Goal: Information Seeking & Learning: Learn about a topic

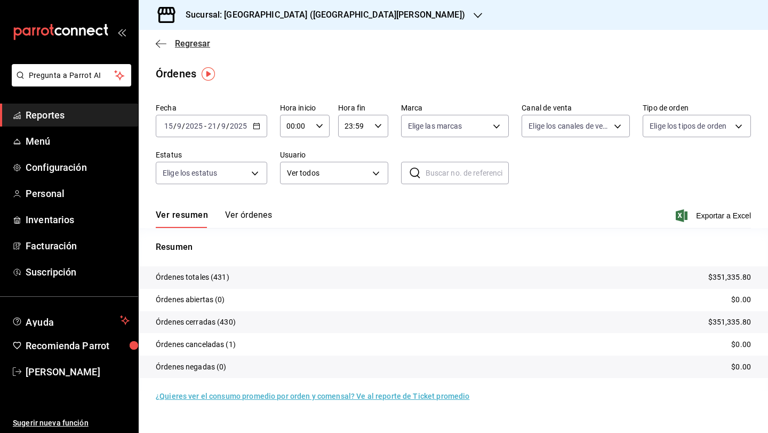
click at [169, 48] on span "Regresar" at bounding box center [183, 43] width 54 height 10
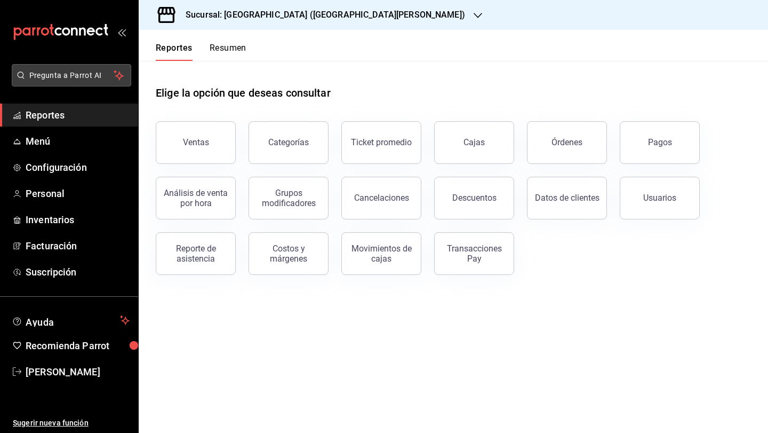
click at [67, 74] on span "Pregunta a Parrot AI" at bounding box center [71, 75] width 85 height 11
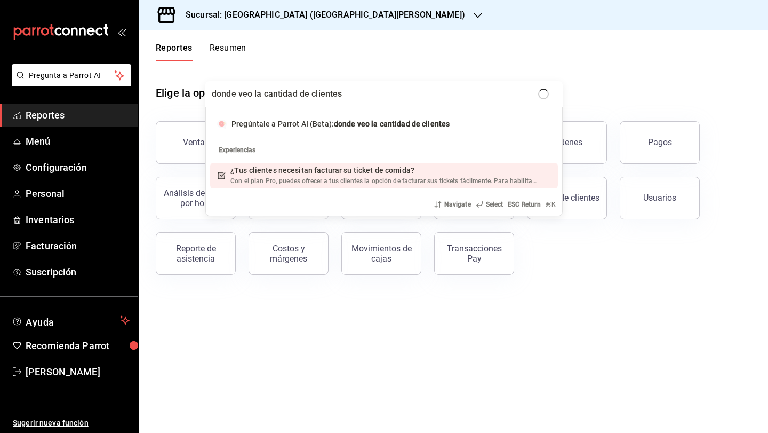
type input "donde veo la cantidad de clientes"
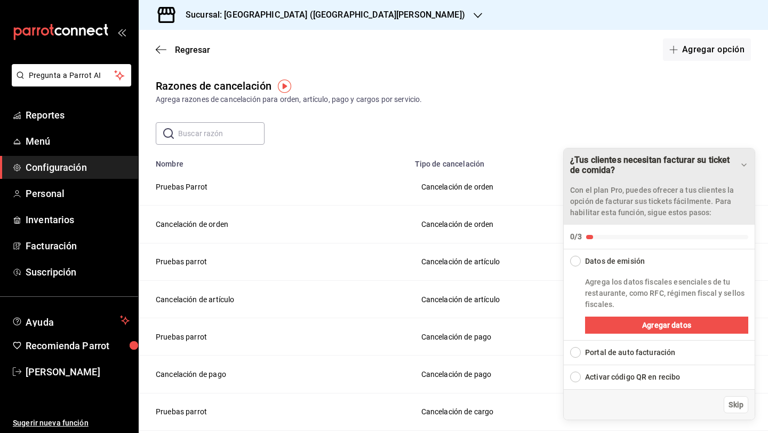
click at [746, 165] on icon "Drag to move checklist" at bounding box center [744, 165] width 9 height 9
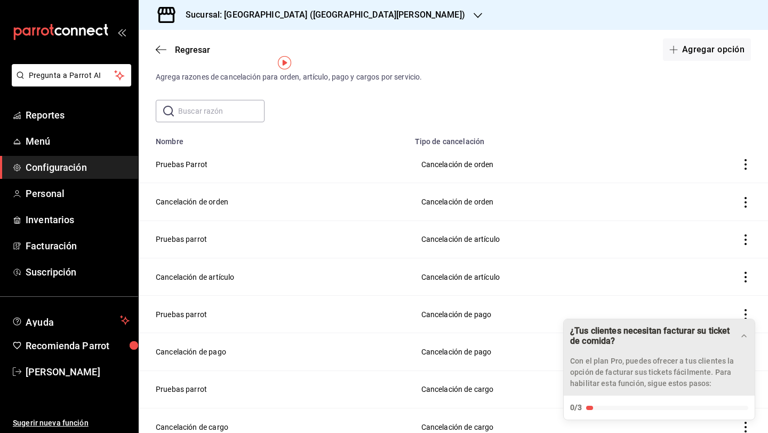
scroll to position [25, 0]
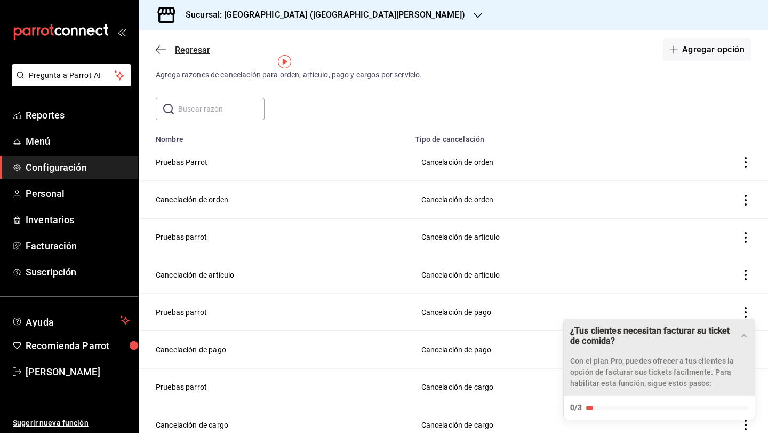
click at [158, 50] on icon "button" at bounding box center [161, 49] width 11 height 1
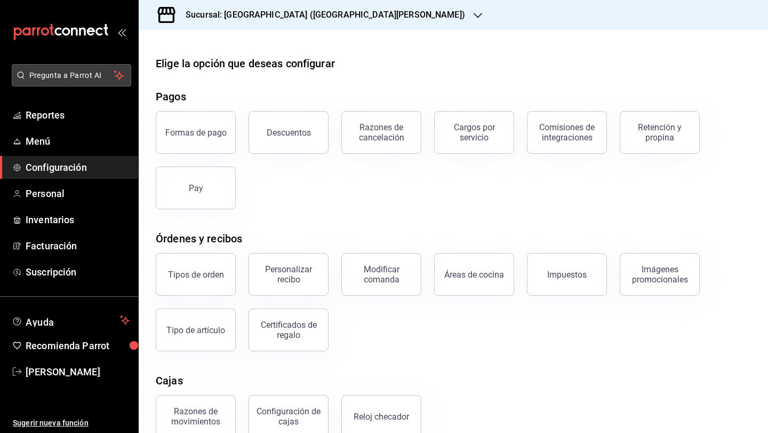
click at [53, 70] on span "Pregunta a Parrot AI" at bounding box center [71, 75] width 85 height 11
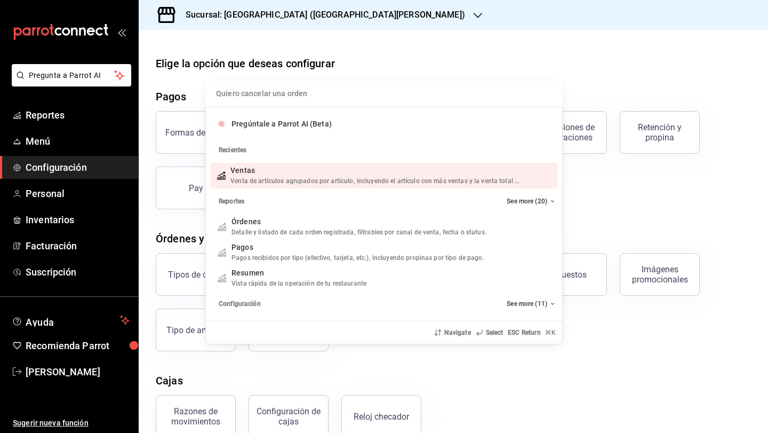
click at [256, 84] on input "Quiero cancelar una orden" at bounding box center [384, 94] width 345 height 26
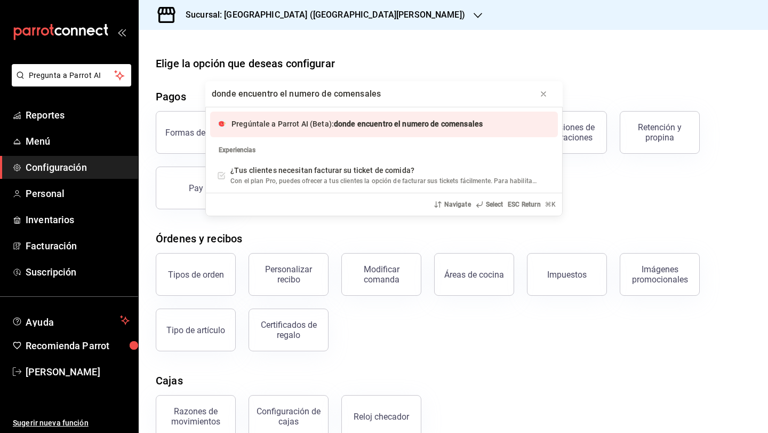
type input "donde encuentro el numero de comensales"
click at [259, 129] on div "Pregúntale a Parrot AI (Beta): donde encuentro el numero de comensales" at bounding box center [357, 123] width 251 height 11
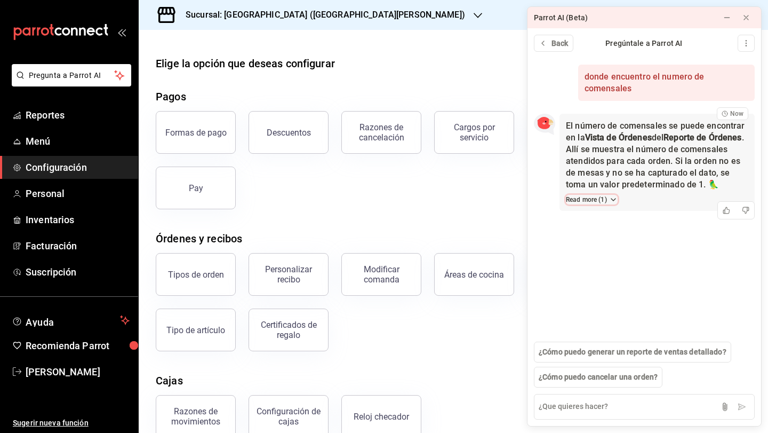
click at [605, 198] on button "Read more ( 1 )" at bounding box center [592, 200] width 52 height 10
click at [494, 200] on div "Formas de pago Descuentos Razones de cancelación Cargos por servicio Comisiones…" at bounding box center [447, 153] width 608 height 111
click at [727, 20] on icon at bounding box center [727, 17] width 9 height 9
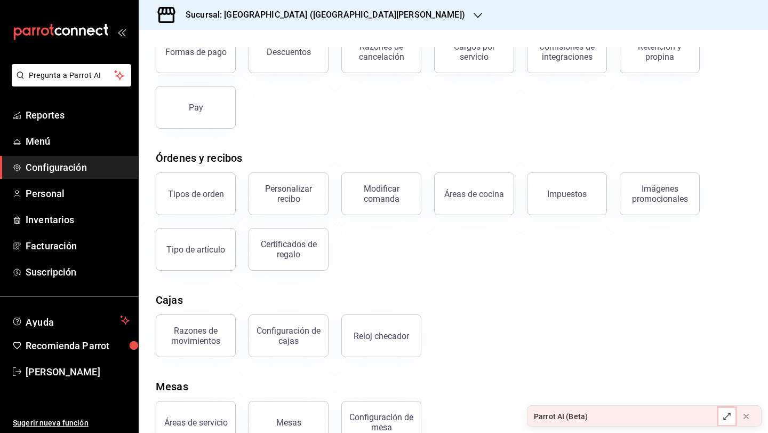
scroll to position [81, 0]
click at [209, 210] on button "Tipos de orden" at bounding box center [196, 193] width 80 height 43
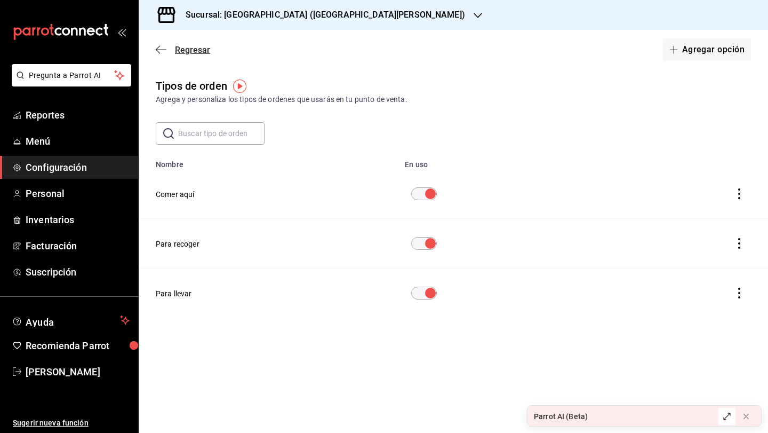
click at [162, 53] on icon "button" at bounding box center [161, 50] width 11 height 10
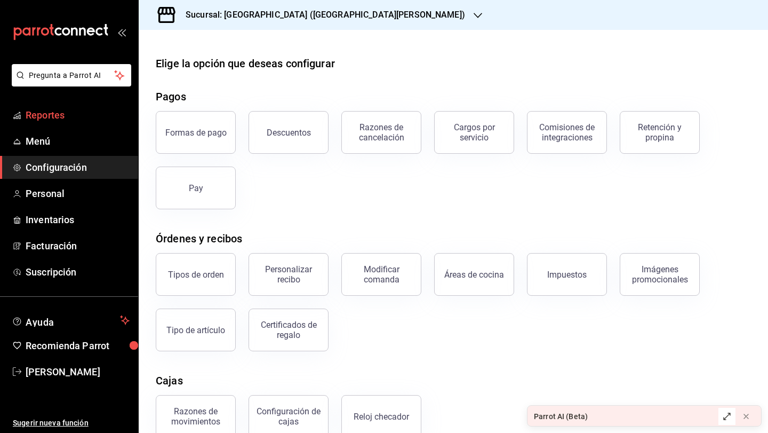
click at [66, 119] on span "Reportes" at bounding box center [78, 115] width 104 height 14
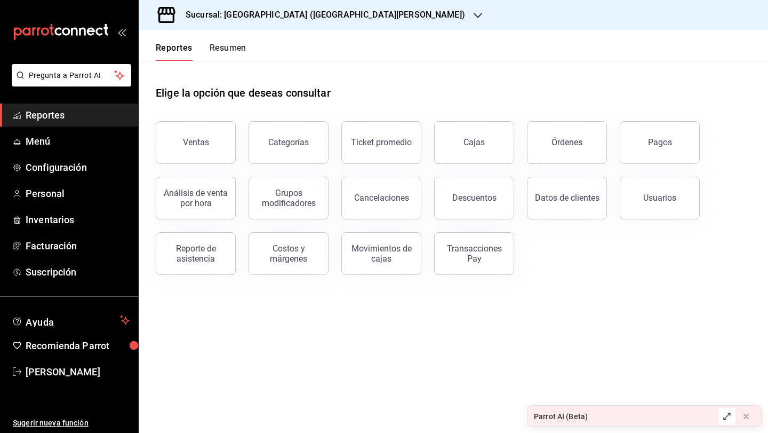
click at [580, 411] on div "Parrot AI (Beta)" at bounding box center [561, 416] width 54 height 11
click at [579, 415] on div "Parrot AI (Beta)" at bounding box center [561, 416] width 54 height 11
click at [728, 418] on icon at bounding box center [727, 416] width 9 height 9
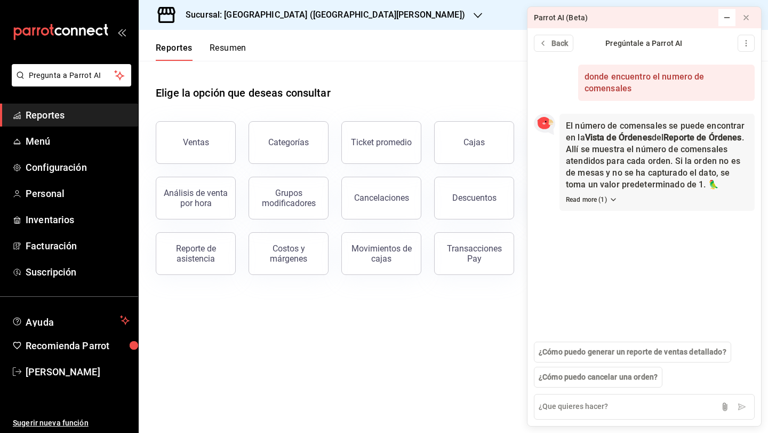
click at [479, 333] on main "Elige la opción que deseas consultar Ventas Categorías Ticket promedio Cajas Ór…" at bounding box center [453, 247] width 629 height 372
click at [721, 21] on button at bounding box center [727, 17] width 17 height 17
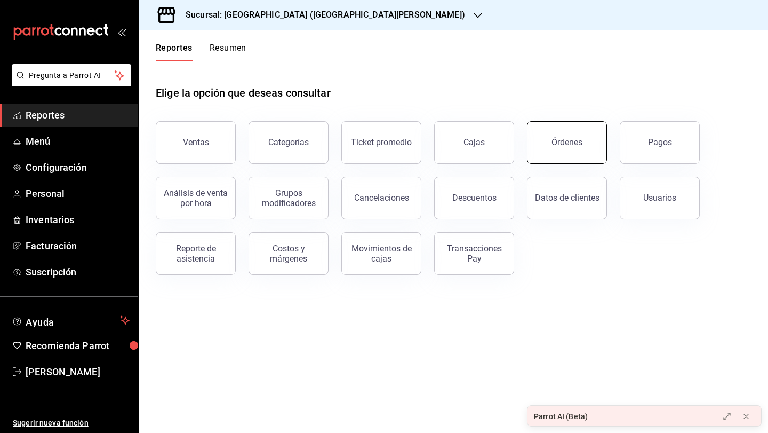
click at [593, 157] on button "Órdenes" at bounding box center [567, 142] width 80 height 43
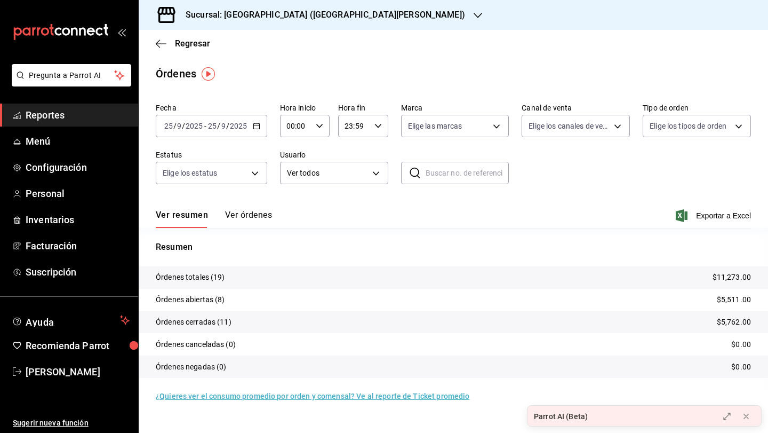
click at [254, 215] on button "Ver órdenes" at bounding box center [248, 219] width 47 height 18
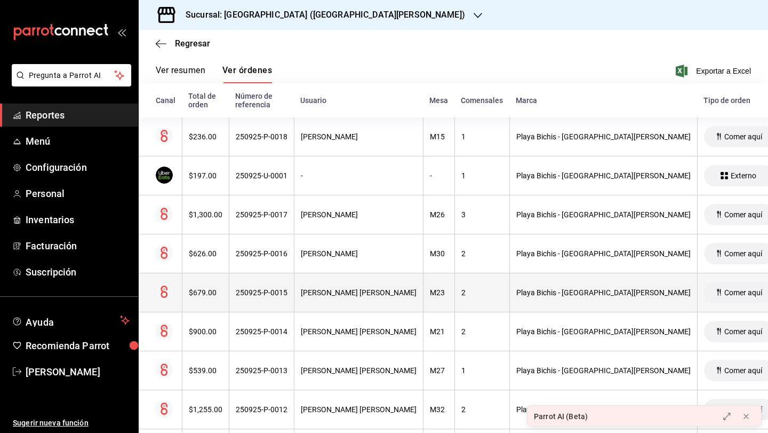
scroll to position [150, 0]
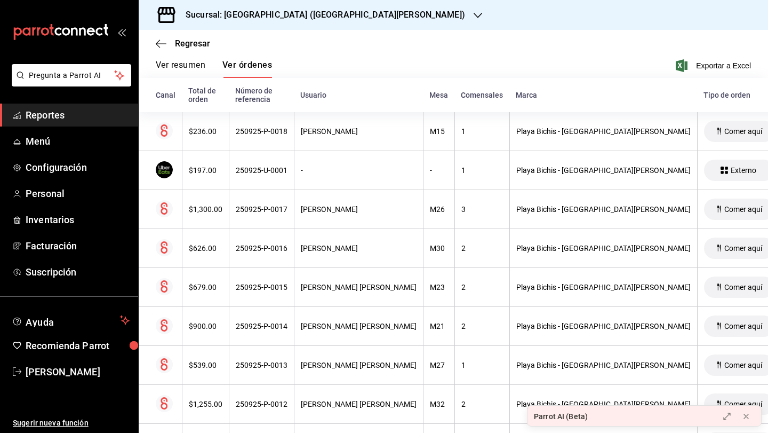
click at [188, 64] on button "Ver resumen" at bounding box center [181, 69] width 50 height 18
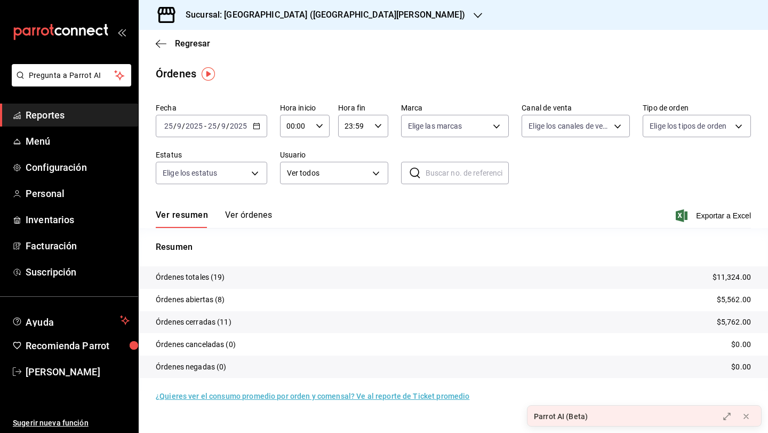
click at [159, 36] on div "Regresar" at bounding box center [453, 43] width 629 height 27
click at [162, 46] on icon "button" at bounding box center [161, 44] width 11 height 10
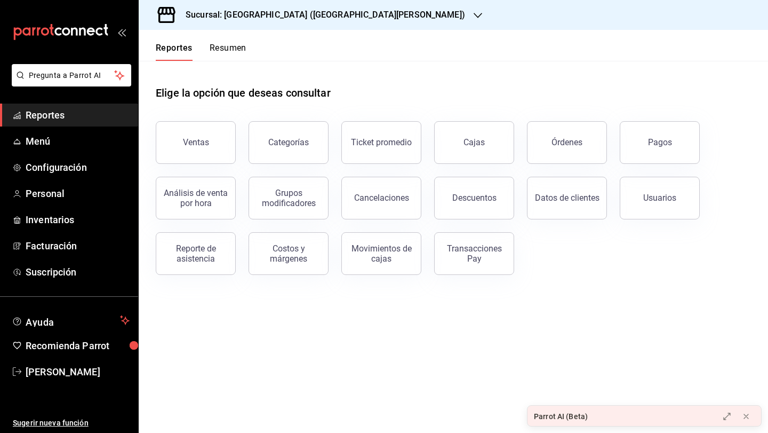
click at [563, 413] on div "Parrot AI (Beta)" at bounding box center [561, 416] width 54 height 11
click at [586, 137] on button "Órdenes" at bounding box center [567, 142] width 80 height 43
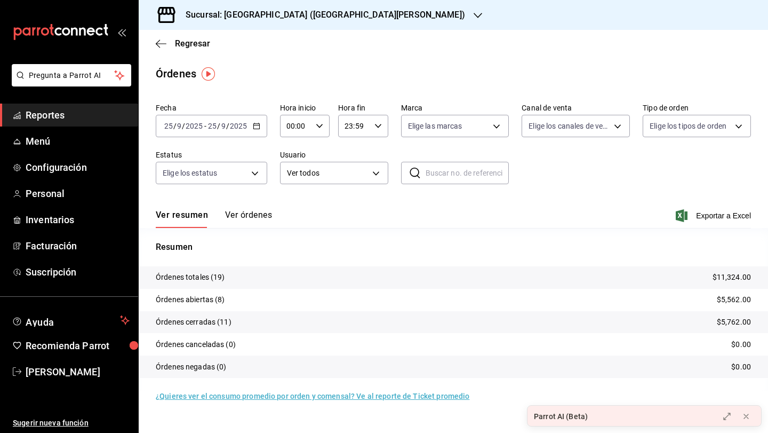
click at [259, 210] on button "Ver órdenes" at bounding box center [248, 219] width 47 height 18
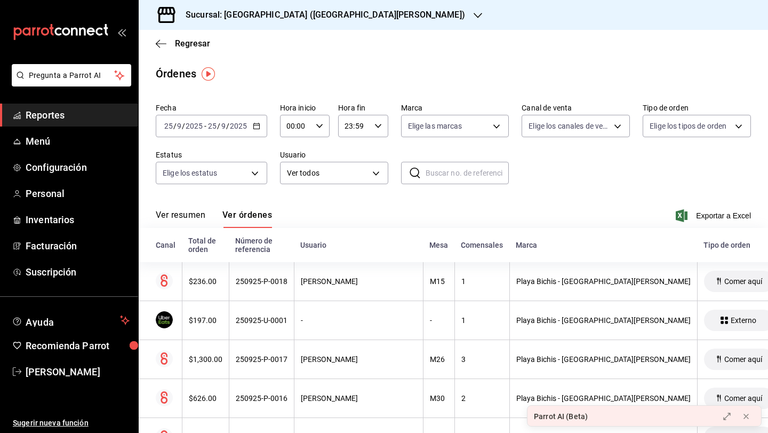
click at [255, 125] on \(Stroke\) "button" at bounding box center [256, 125] width 6 height 1
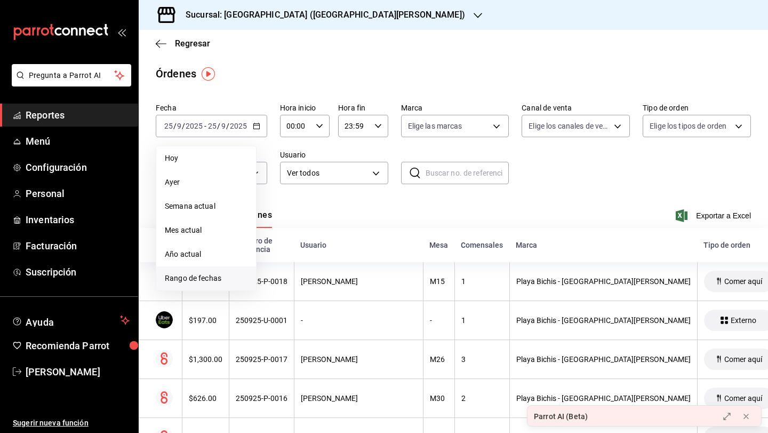
click at [178, 275] on span "Rango de fechas" at bounding box center [206, 278] width 83 height 11
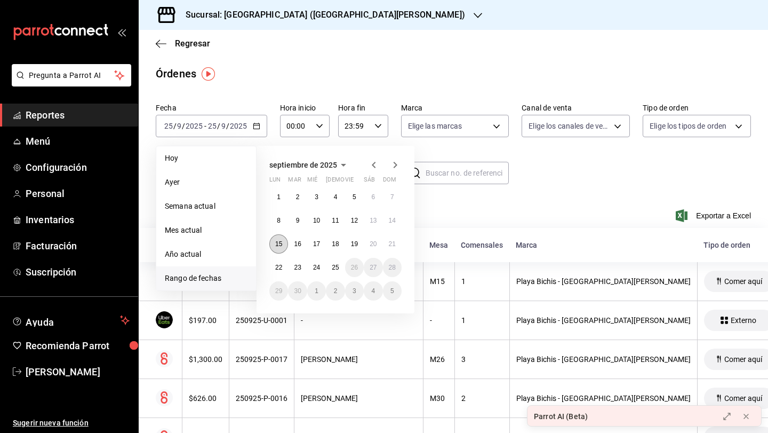
click at [284, 244] on button "15" at bounding box center [278, 243] width 19 height 19
click at [395, 248] on button "21" at bounding box center [392, 243] width 19 height 19
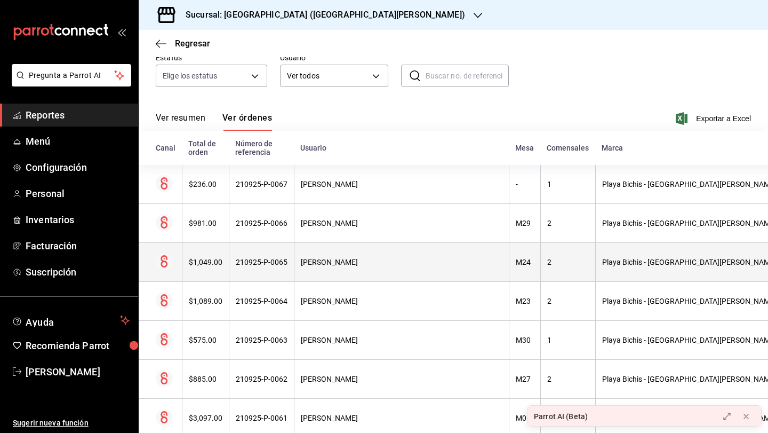
scroll to position [73, 0]
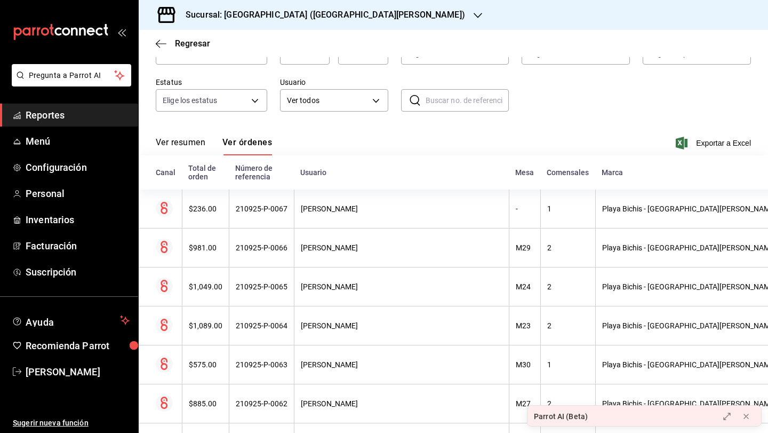
click at [184, 137] on button "Ver resumen" at bounding box center [181, 146] width 50 height 18
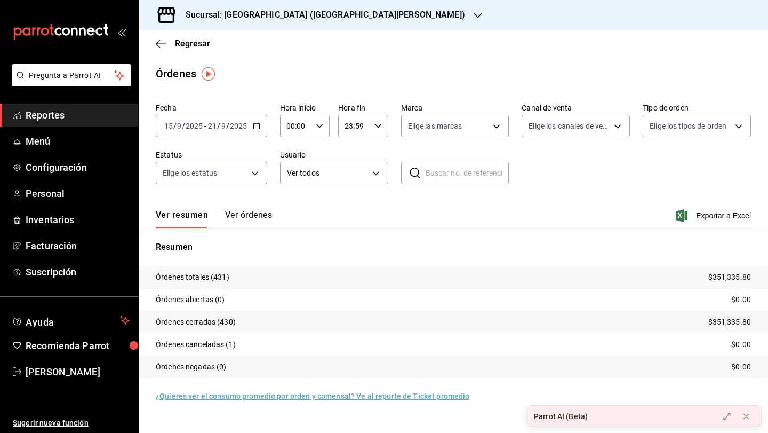
click at [260, 218] on button "Ver órdenes" at bounding box center [248, 219] width 47 height 18
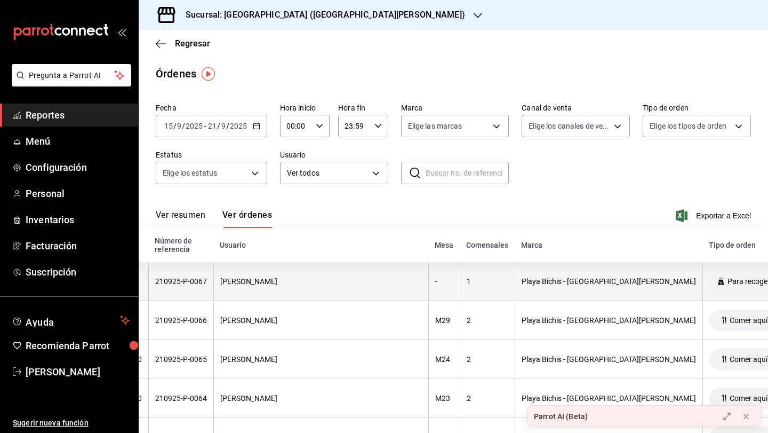
scroll to position [0, 91]
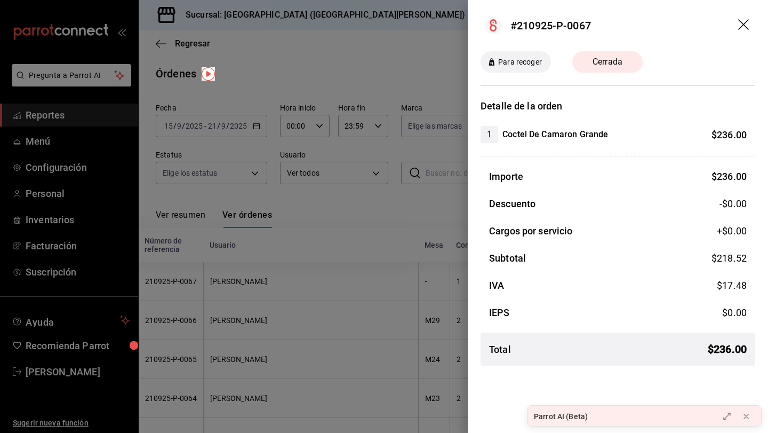
click at [743, 20] on icon "drag" at bounding box center [744, 25] width 13 height 13
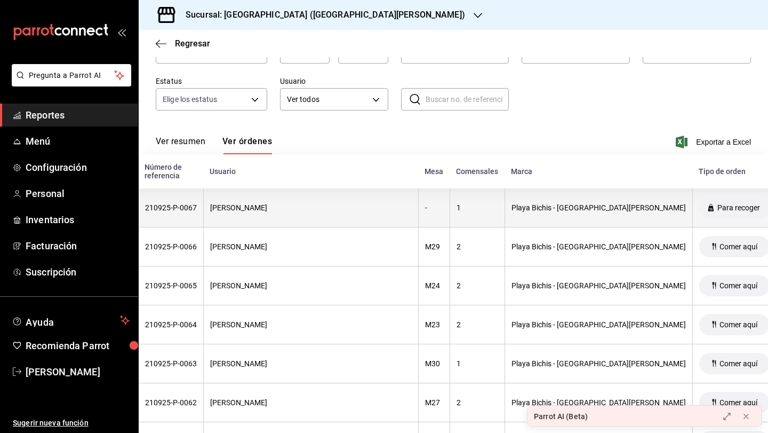
scroll to position [75, 0]
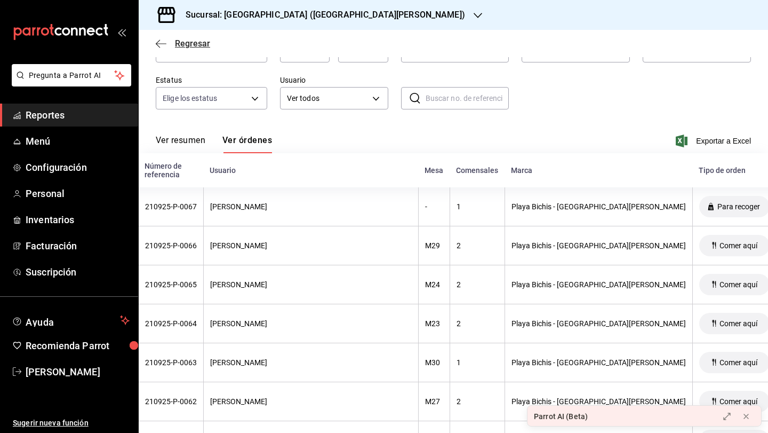
click at [157, 40] on icon "button" at bounding box center [161, 44] width 11 height 10
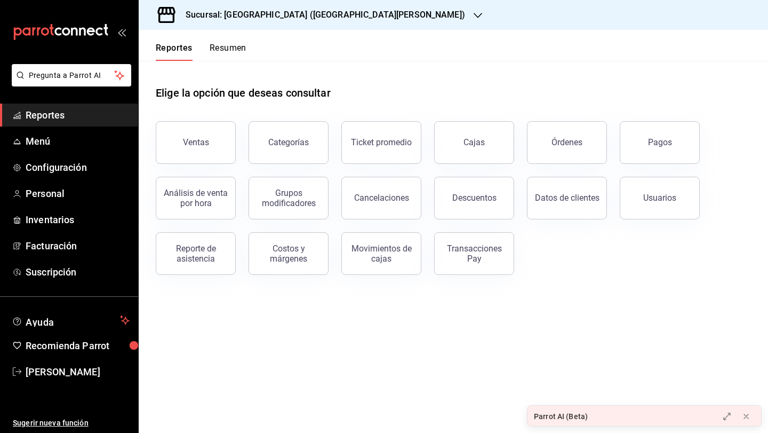
click at [224, 51] on button "Resumen" at bounding box center [228, 52] width 37 height 18
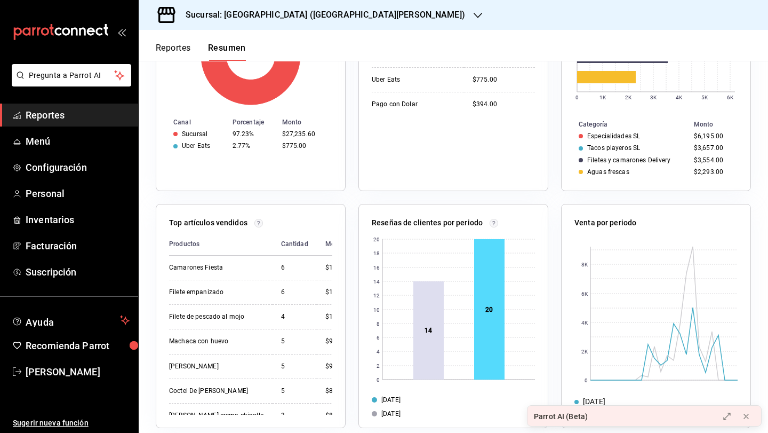
scroll to position [304, 0]
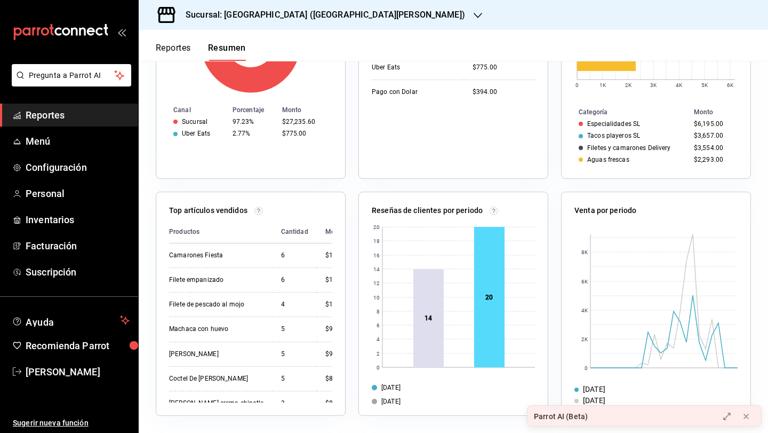
click at [593, 209] on p "Venta por periodo" at bounding box center [605, 210] width 62 height 11
click at [743, 416] on icon at bounding box center [746, 416] width 9 height 9
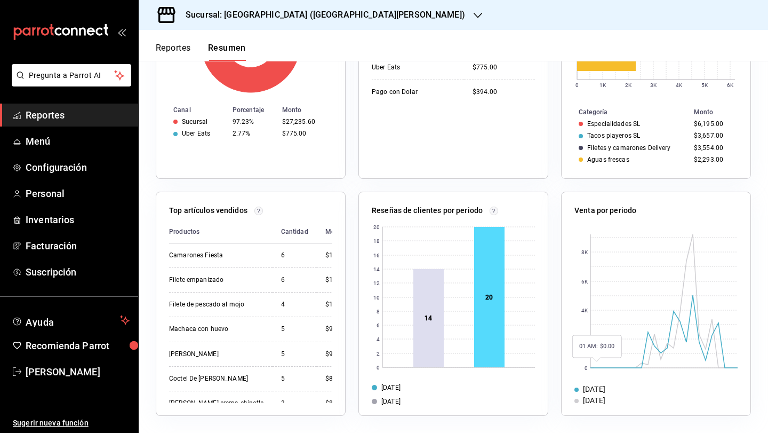
scroll to position [0, 0]
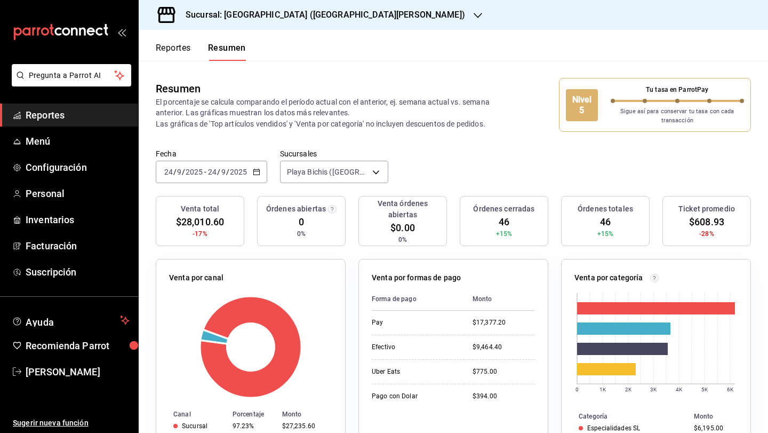
click at [165, 49] on button "Reportes" at bounding box center [173, 52] width 35 height 18
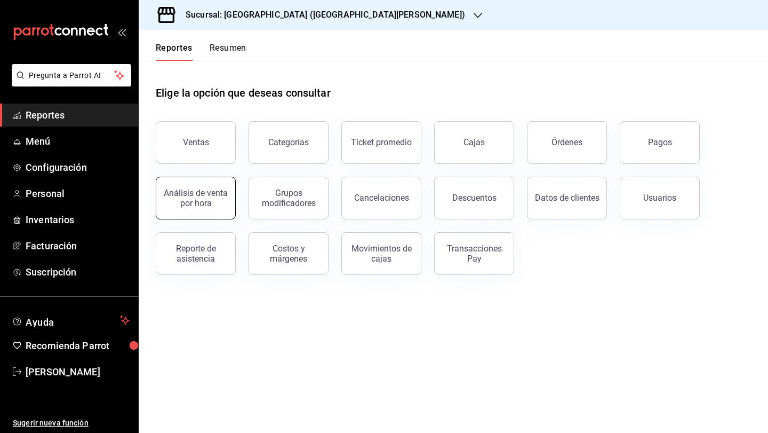
click at [205, 207] on button "Análisis de venta por hora" at bounding box center [196, 198] width 80 height 43
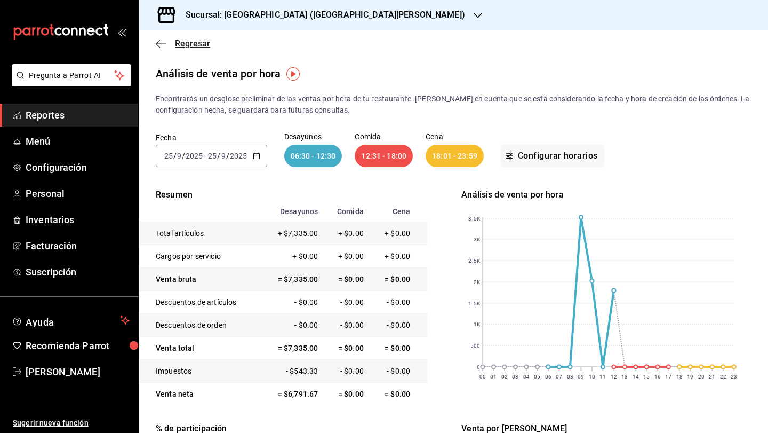
click at [162, 43] on icon "button" at bounding box center [161, 44] width 11 height 10
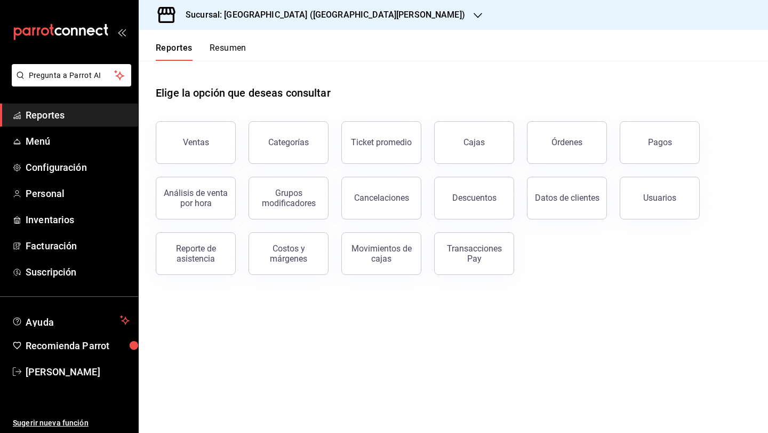
click at [162, 43] on button "Reportes" at bounding box center [174, 52] width 37 height 18
click at [210, 208] on button "Análisis de venta por hora" at bounding box center [196, 198] width 80 height 43
